Goal: Transaction & Acquisition: Purchase product/service

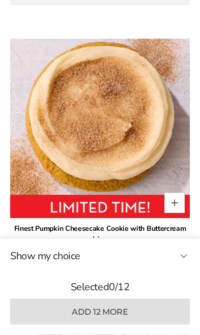
scroll to position [872, 0]
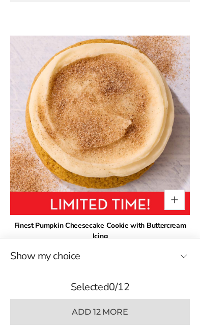
click at [174, 200] on button "Quantity button plus" at bounding box center [174, 199] width 20 height 20
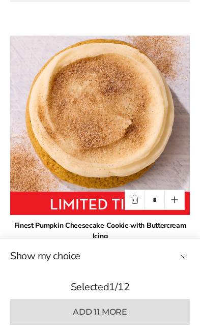
click at [175, 205] on button "Quantity button plus" at bounding box center [174, 199] width 20 height 20
type input "*"
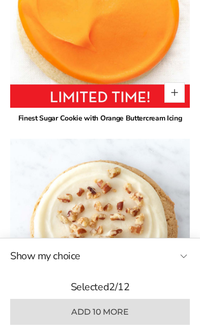
scroll to position [1632, 0]
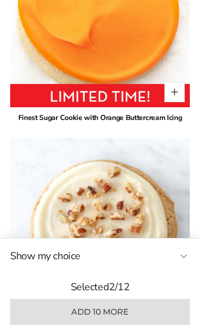
click at [172, 92] on button "Quantity button plus" at bounding box center [174, 92] width 20 height 20
type input "*"
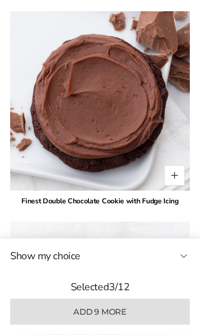
scroll to position [2402, 0]
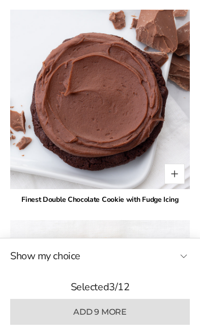
click at [177, 175] on button "Quantity button plus" at bounding box center [174, 174] width 20 height 20
type input "*"
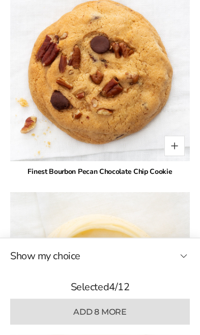
scroll to position [2640, 0]
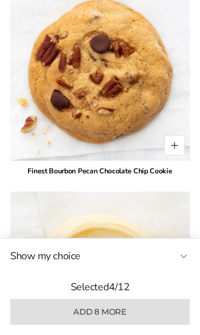
click at [173, 156] on img at bounding box center [99, 70] width 179 height 179
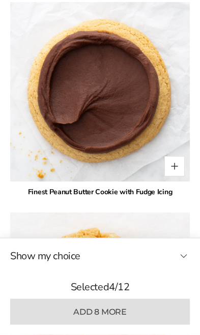
scroll to position [3461, 0]
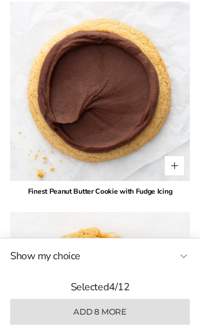
click at [181, 171] on button "Quantity button plus" at bounding box center [174, 165] width 20 height 20
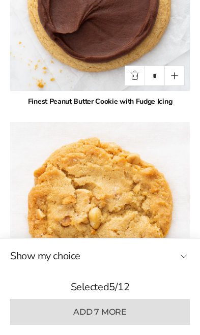
scroll to position [3551, 0]
click at [176, 82] on button "Quantity button plus" at bounding box center [174, 76] width 20 height 20
type input "*"
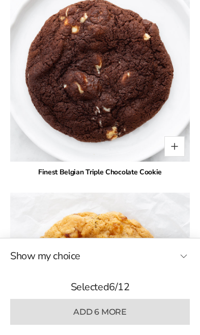
scroll to position [3900, 0]
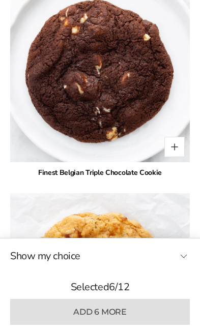
click at [177, 149] on button "Quantity button plus" at bounding box center [174, 147] width 20 height 20
type input "*"
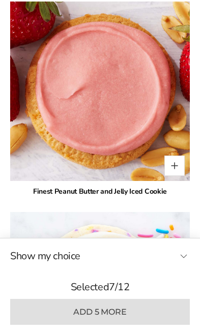
scroll to position [4510, 0]
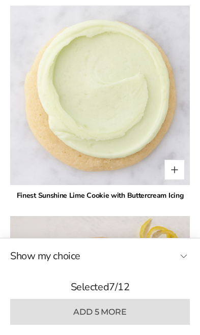
click at [182, 176] on button "Quantity button plus" at bounding box center [174, 169] width 20 height 20
type input "*"
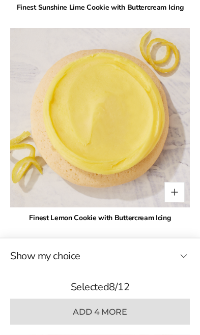
scroll to position [5120, 0]
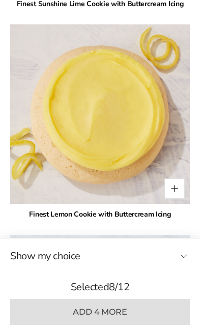
click at [183, 195] on button "Quantity button plus" at bounding box center [174, 188] width 20 height 20
type input "*"
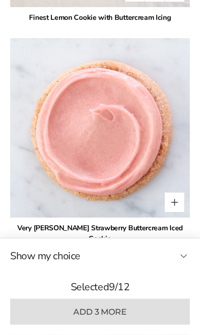
scroll to position [5317, 0]
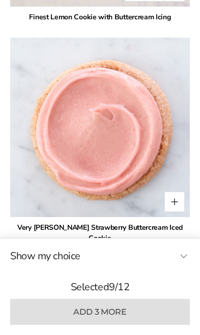
click at [179, 209] on button "Quantity button plus" at bounding box center [174, 201] width 20 height 20
type input "*"
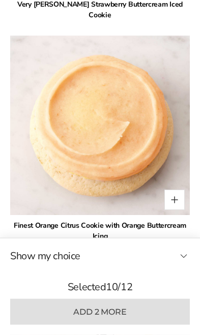
scroll to position [5540, 0]
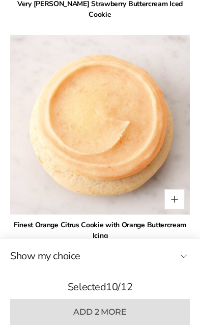
click at [176, 192] on button "Quantity button plus" at bounding box center [174, 199] width 20 height 20
type input "*"
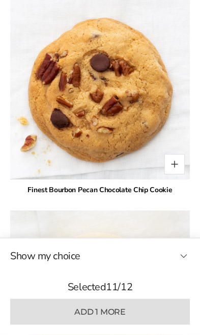
scroll to position [2622, 0]
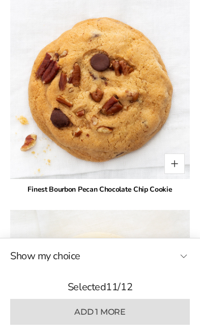
click at [170, 163] on button "Quantity button plus" at bounding box center [174, 163] width 20 height 20
type input "*"
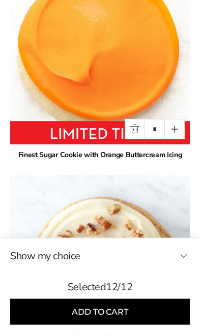
scroll to position [1595, 0]
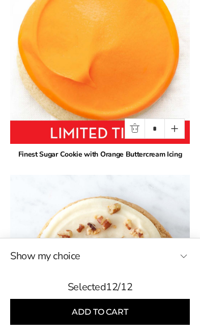
click at [137, 133] on button "Quantity button minus" at bounding box center [134, 128] width 20 height 20
type input "*"
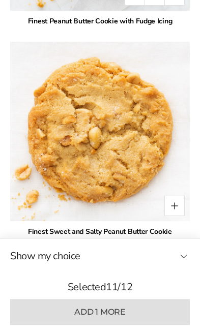
scroll to position [3640, 0]
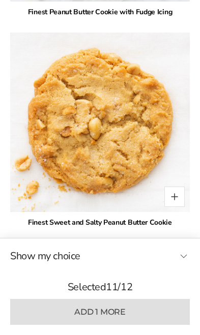
click at [182, 193] on button "Quantity button plus" at bounding box center [174, 196] width 20 height 20
type input "*"
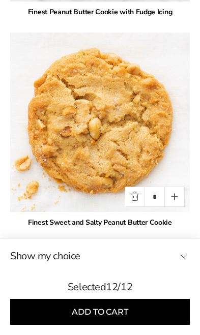
click at [116, 324] on button "Add to cart" at bounding box center [99, 312] width 179 height 26
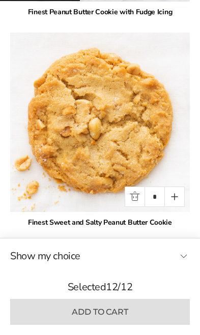
type input "*"
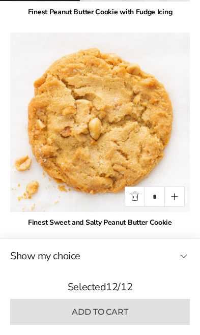
type input "*"
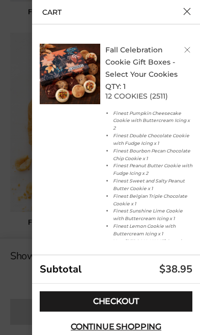
click at [130, 311] on link "Checkout" at bounding box center [116, 301] width 152 height 20
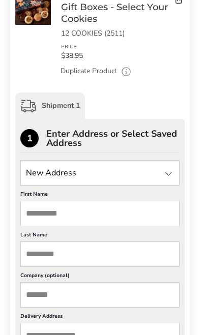
scroll to position [162, 0]
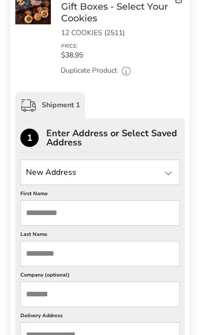
click at [172, 173] on div at bounding box center [168, 173] width 12 height 12
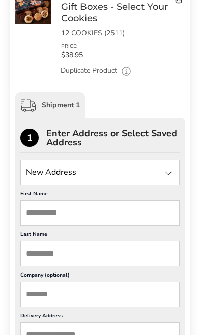
click at [113, 218] on input "First Name" at bounding box center [99, 212] width 159 height 25
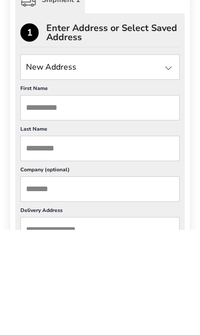
type input "********"
type input "*******"
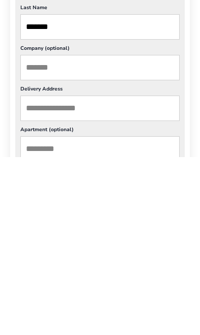
scroll to position [217, 0]
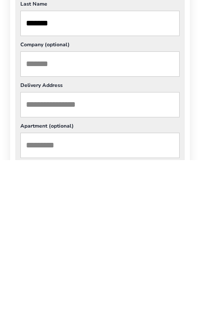
click at [100, 267] on input "Delivery Address" at bounding box center [99, 279] width 159 height 25
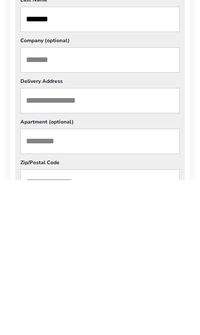
type input "**"
type input "**********"
type input "*****"
type input "******"
type input "**"
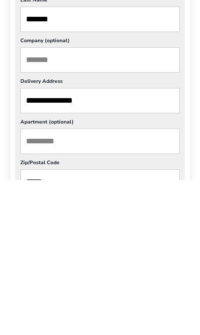
type input "**"
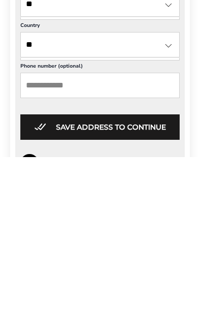
scroll to position [478, 0]
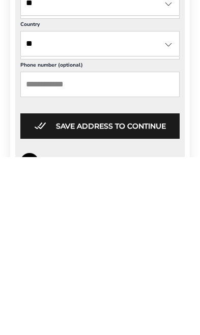
type input "**********"
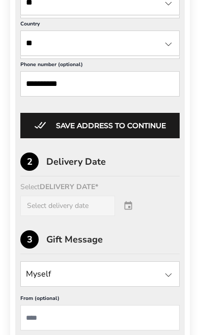
click at [124, 138] on button "Save address to continue" at bounding box center [99, 125] width 159 height 25
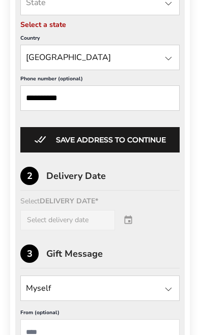
click at [167, 10] on div at bounding box center [168, 3] width 12 height 12
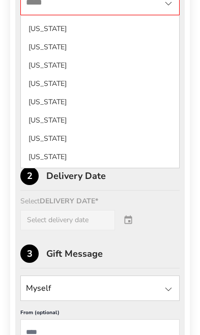
scroll to position [530, 0]
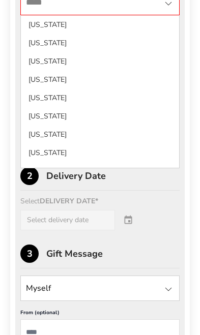
click at [69, 107] on li "New Jersey" at bounding box center [100, 98] width 158 height 18
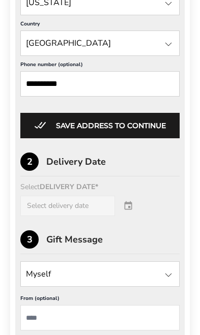
click at [121, 138] on button "Save address to continue" at bounding box center [99, 125] width 159 height 25
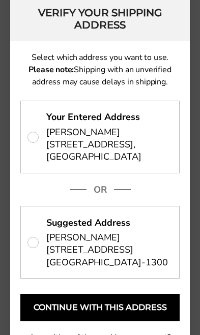
scroll to position [13, 0]
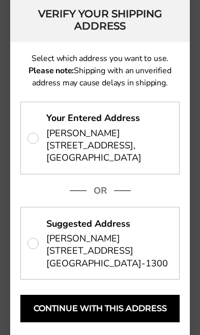
click at [39, 141] on p "Your Entered Address Kathleen McGough 1002 Oak Avenue, Delran, NJ 08075" at bounding box center [100, 138] width 158 height 72
click at [39, 242] on p "Suggested Address Kathleen McGough 1002 OAK AVE, RIVERSIDE, NJ 08075-1300" at bounding box center [100, 243] width 158 height 72
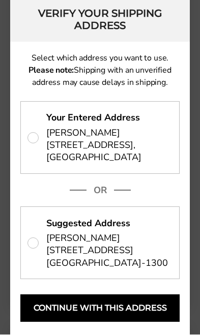
click at [109, 310] on button "Continue with this address" at bounding box center [99, 308] width 159 height 27
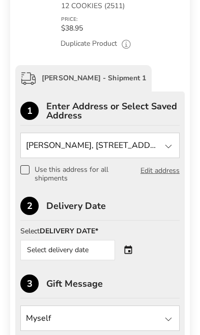
scroll to position [189, 0]
click at [30, 172] on label "Use this address for all shipments" at bounding box center [80, 173] width 120 height 17
click at [169, 145] on div at bounding box center [168, 146] width 12 height 12
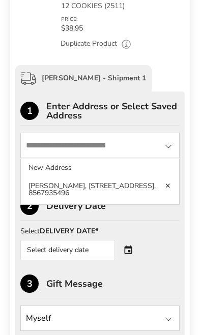
click at [170, 229] on div "Select DELIVERY DATE* Select delivery date" at bounding box center [99, 243] width 159 height 32
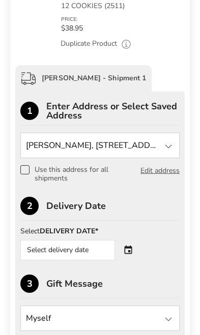
click at [131, 250] on div "Select delivery date" at bounding box center [81, 250] width 123 height 20
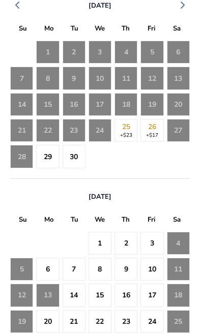
scroll to position [43, 0]
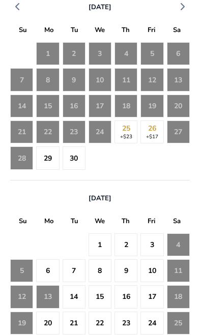
click at [127, 244] on div "2" at bounding box center [125, 244] width 23 height 23
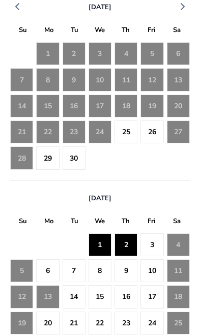
click at [129, 244] on div "2" at bounding box center [125, 244] width 23 height 23
click at [169, 187] on div "October 2025 S M T W T F S 28 29 30 1 2 3 4 5 6 7 8 9 10 11 12 13 14 15 16 17 1…" at bounding box center [99, 275] width 179 height 190
click at [107, 280] on div "8" at bounding box center [99, 270] width 23 height 23
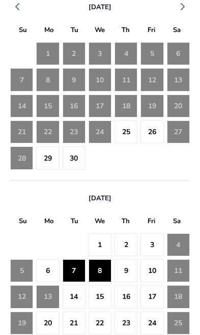
click at [129, 244] on div "2" at bounding box center [125, 244] width 23 height 23
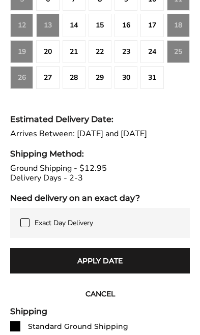
scroll to position [313, 0]
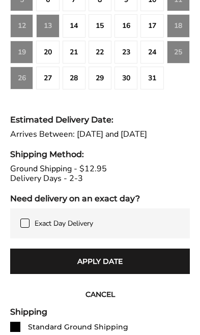
click at [133, 258] on button "Apply Date" at bounding box center [99, 260] width 179 height 25
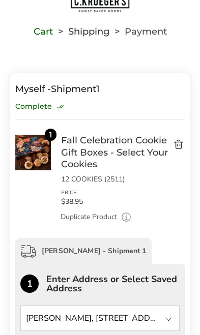
scroll to position [0, 0]
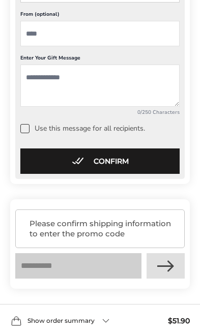
scroll to position [518, 0]
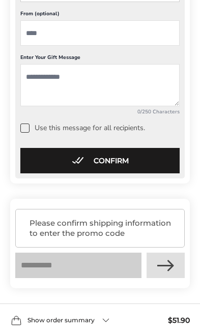
click at [109, 163] on button "Confirm" at bounding box center [99, 160] width 159 height 25
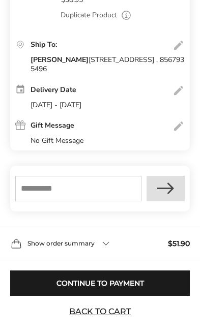
click at [83, 189] on input "text" at bounding box center [78, 188] width 126 height 25
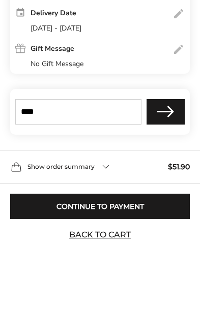
type input "****"
click at [168, 176] on button "Apply" at bounding box center [165, 188] width 38 height 25
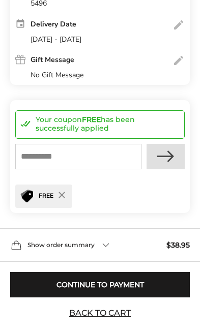
scroll to position [296, 0]
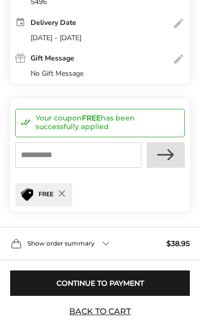
click at [111, 279] on button "Continue to Payment" at bounding box center [99, 282] width 179 height 25
